Goal: Transaction & Acquisition: Purchase product/service

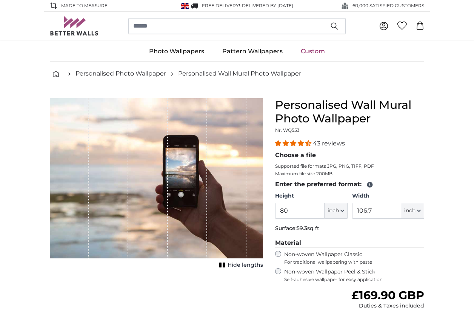
scroll to position [31, 0]
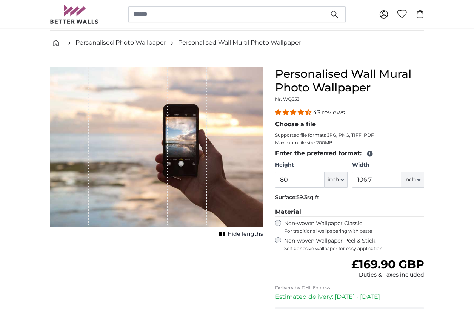
click at [341, 182] on button "inch" at bounding box center [336, 180] width 23 height 16
click at [332, 200] on link "Centimeter (cm)" at bounding box center [336, 200] width 66 height 14
type input "203.2"
type input "271.1"
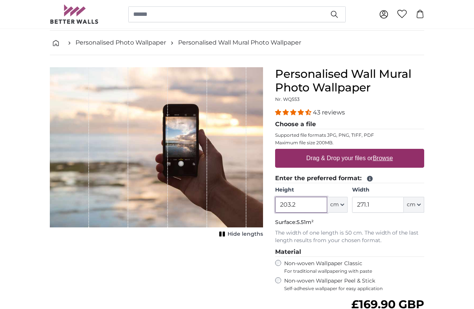
drag, startPoint x: 309, startPoint y: 203, endPoint x: 261, endPoint y: 199, distance: 48.1
click at [262, 201] on product-detail "Cancel Crop image Hide lengths Personalised Wall Mural Photo Wallpaper Nr. WQ55…" at bounding box center [237, 238] width 387 height 366
drag, startPoint x: 299, startPoint y: 204, endPoint x: 268, endPoint y: 204, distance: 31.0
click at [268, 204] on product-detail "Cancel Crop image Hide lengths Personalised Wall Mural Photo Wallpaper Nr. WQ55…" at bounding box center [237, 238] width 387 height 366
type input "150"
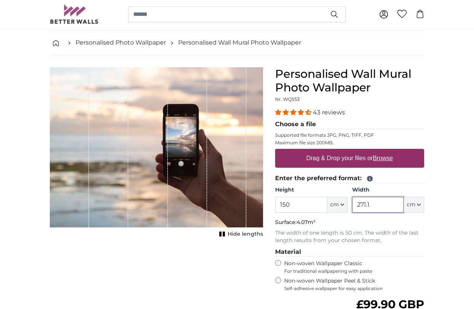
drag, startPoint x: 373, startPoint y: 205, endPoint x: 338, endPoint y: 203, distance: 35.6
click at [338, 203] on div "Height 150 ft cm Centimeter (cm) Inches (inch) Feet (ft. in.) Width 271.1 ft cm…" at bounding box center [349, 199] width 149 height 26
type input "220"
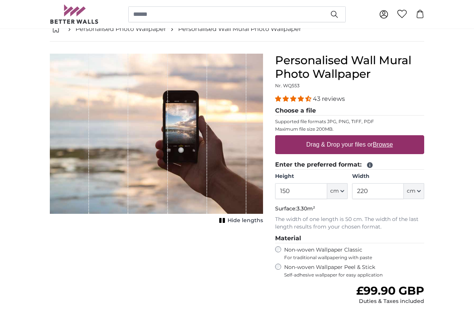
scroll to position [126, 0]
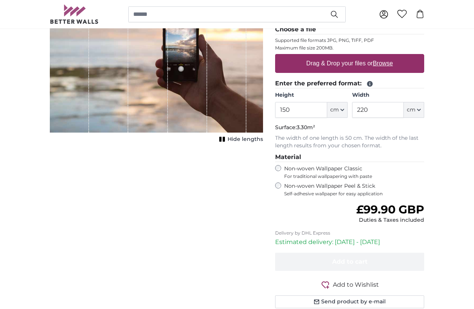
click at [371, 186] on label "Non-woven Wallpaper Peel & Stick Self-adhesive wallpaper for easy application" at bounding box center [354, 189] width 140 height 14
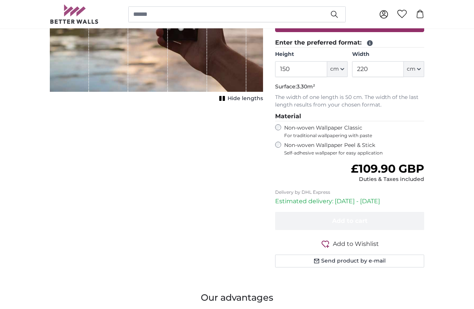
scroll to position [58, 0]
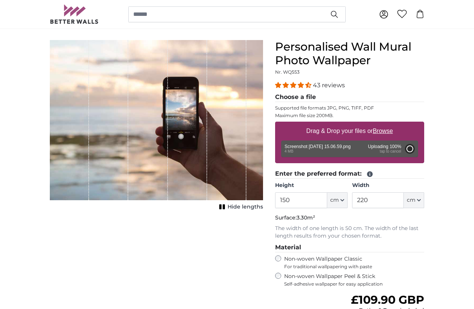
type input "76"
type input "111.7"
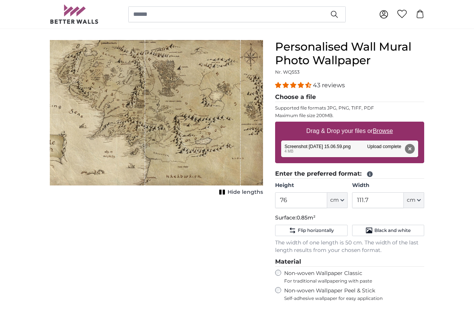
click at [225, 191] on rect "1 of 1" at bounding box center [224, 192] width 2 height 5
click at [222, 193] on rect "1 of 1" at bounding box center [221, 192] width 2 height 5
drag, startPoint x: 205, startPoint y: 158, endPoint x: 229, endPoint y: 158, distance: 24.5
click at [229, 158] on div "1 of 1" at bounding box center [193, 112] width 96 height 145
drag, startPoint x: 242, startPoint y: 157, endPoint x: 232, endPoint y: 158, distance: 10.6
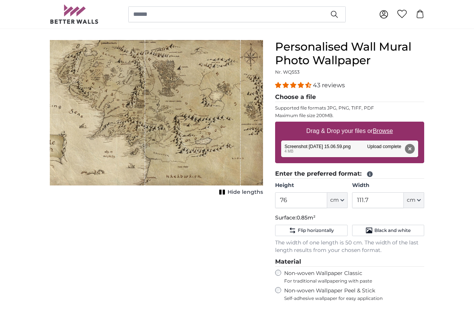
click at [232, 158] on div "1 of 1" at bounding box center [156, 112] width 213 height 145
